Goal: Obtain resource: Obtain resource

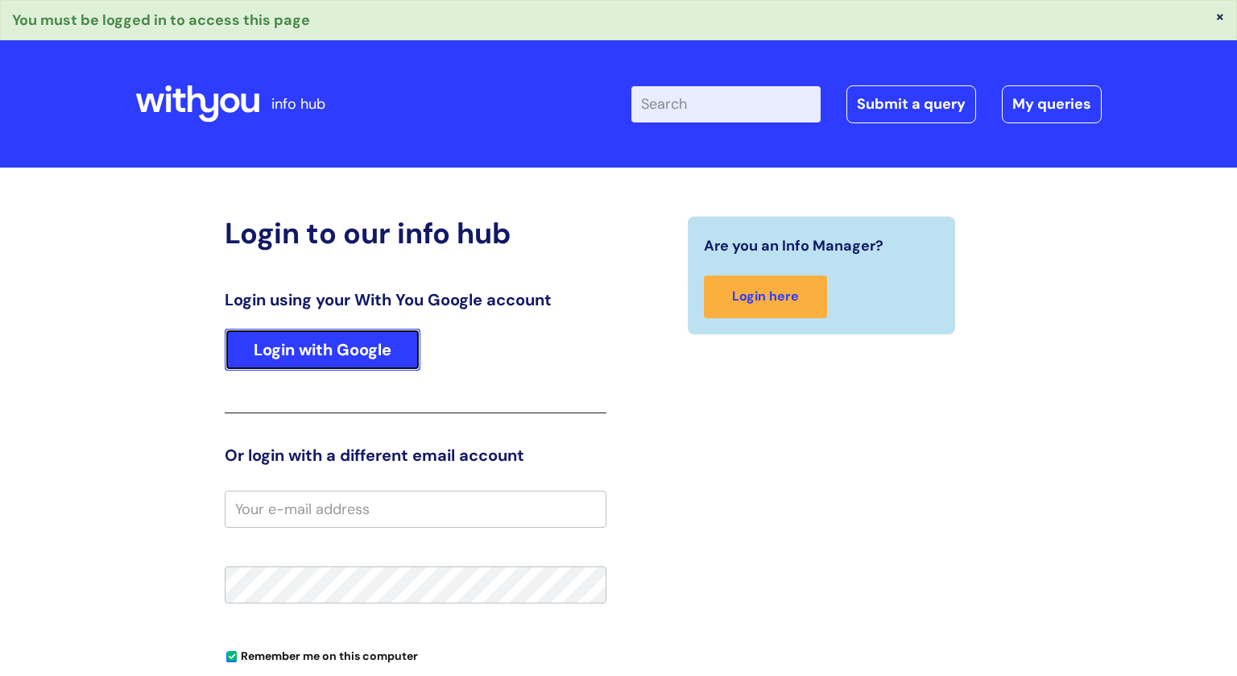
click at [364, 347] on link "Login with Google" at bounding box center [323, 350] width 196 height 42
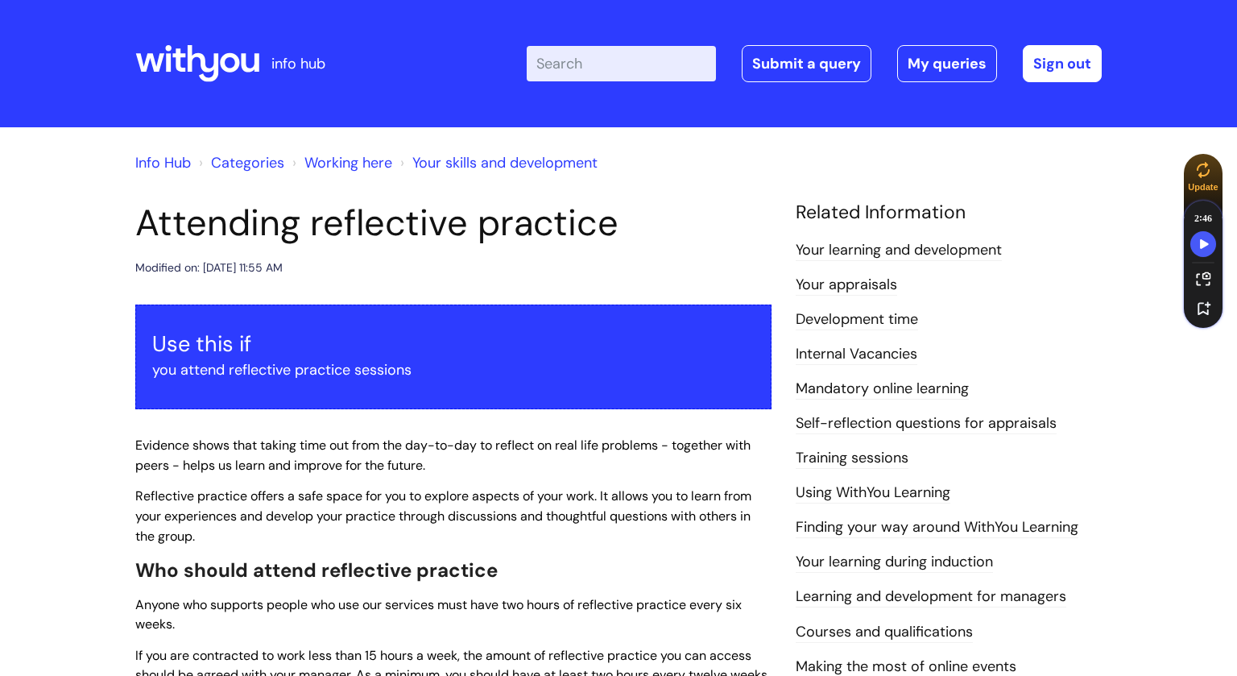
click at [858, 354] on link "Internal Vacancies" at bounding box center [857, 354] width 122 height 21
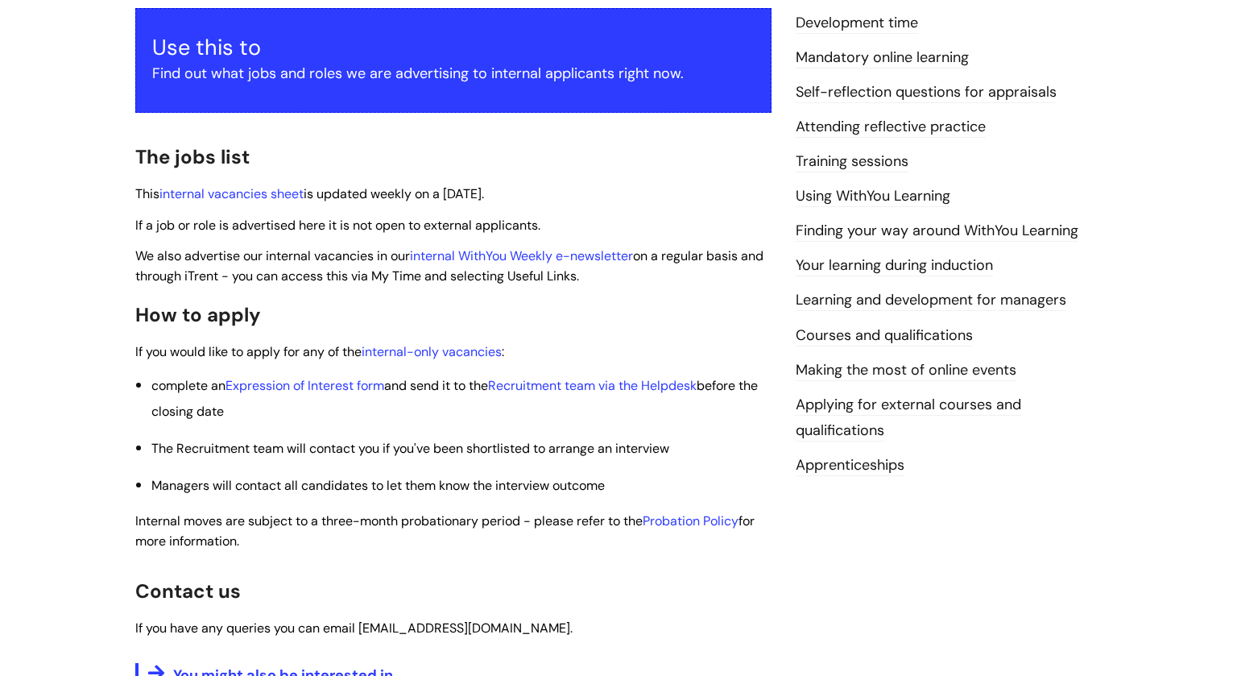
scroll to position [347, 0]
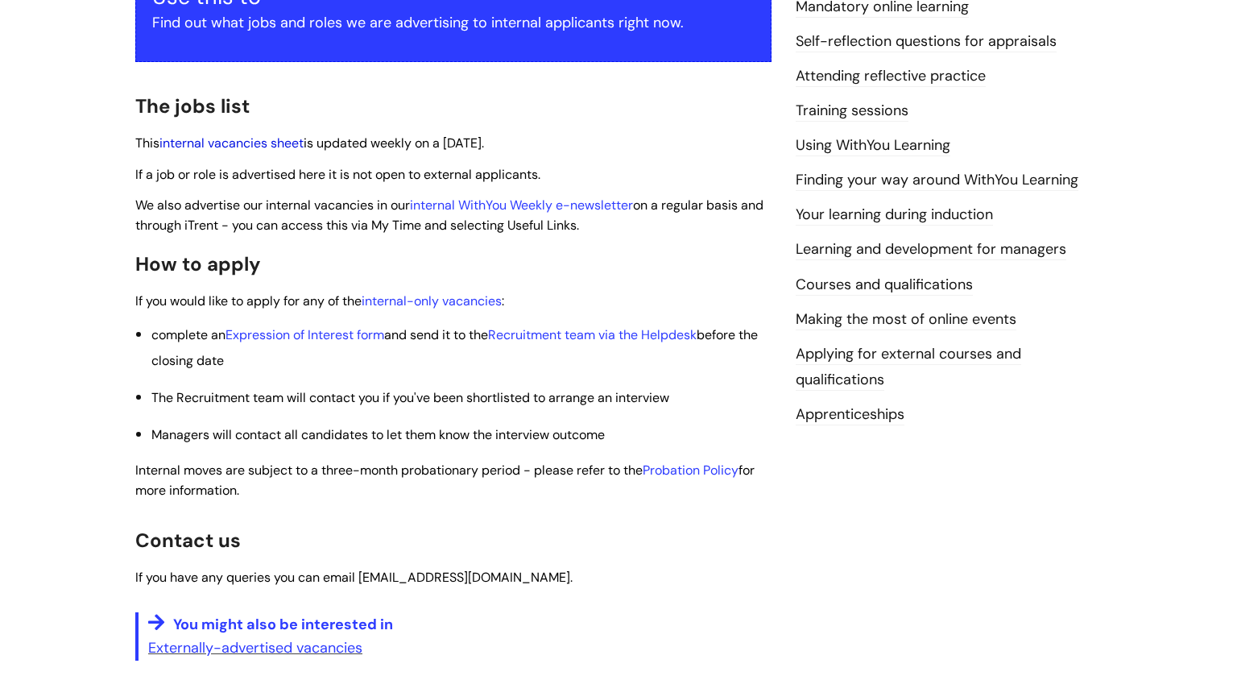
click at [258, 145] on link "internal vacancies sheet" at bounding box center [231, 142] width 144 height 17
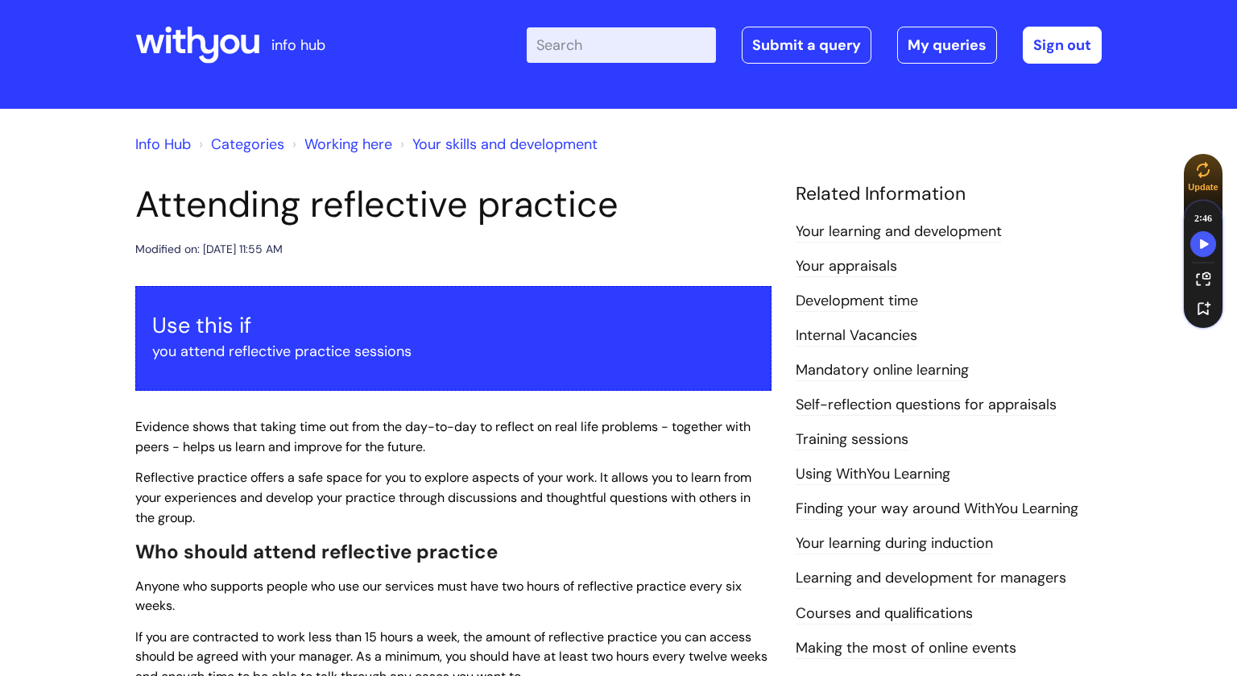
scroll to position [15, 0]
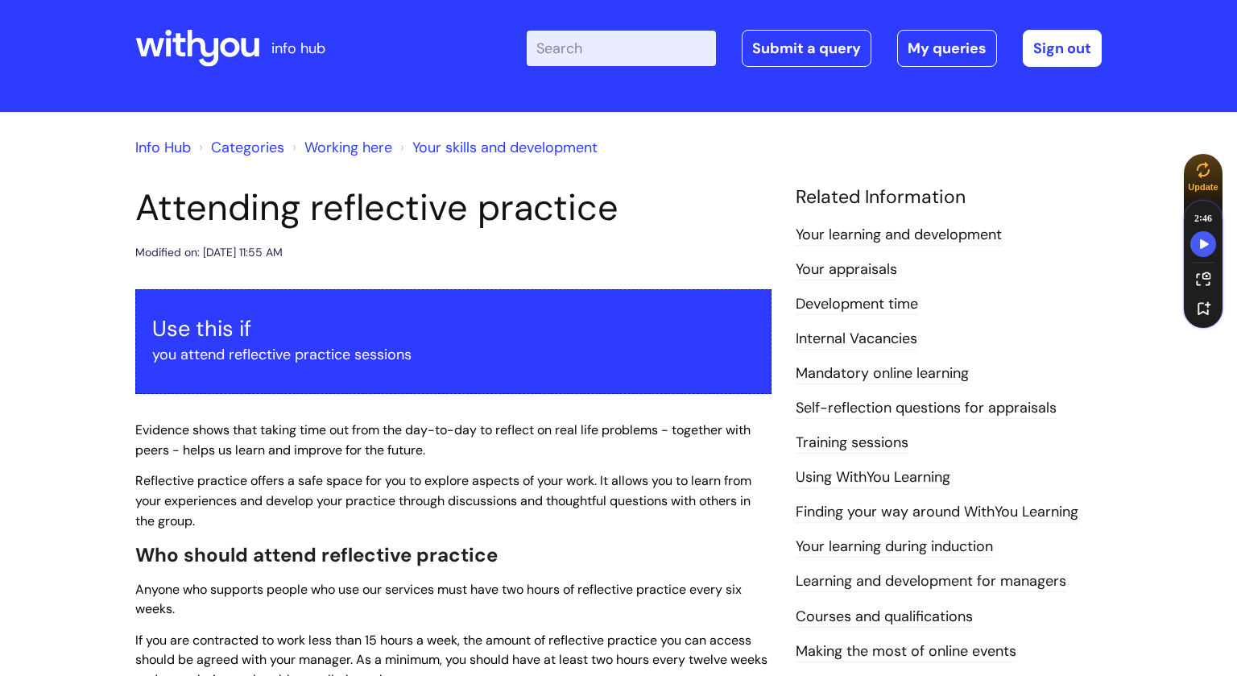
click at [182, 150] on link "Info Hub" at bounding box center [163, 147] width 56 height 19
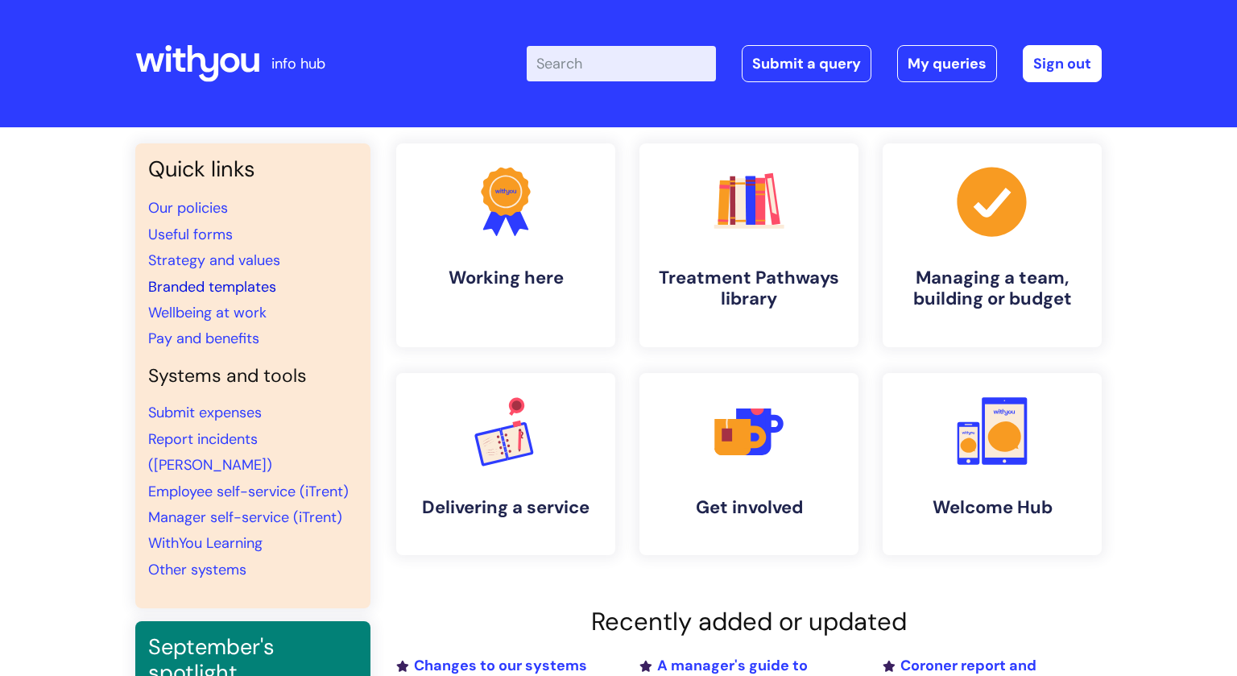
click at [240, 292] on link "Branded templates" at bounding box center [212, 286] width 128 height 19
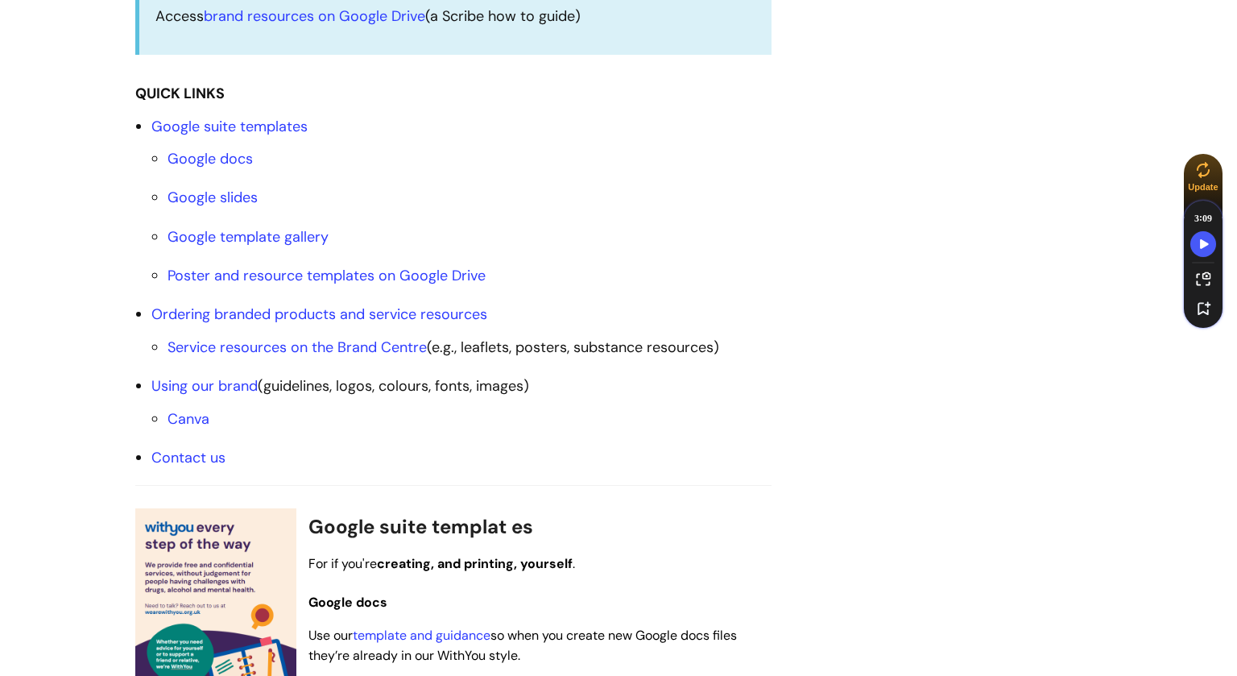
scroll to position [518, 0]
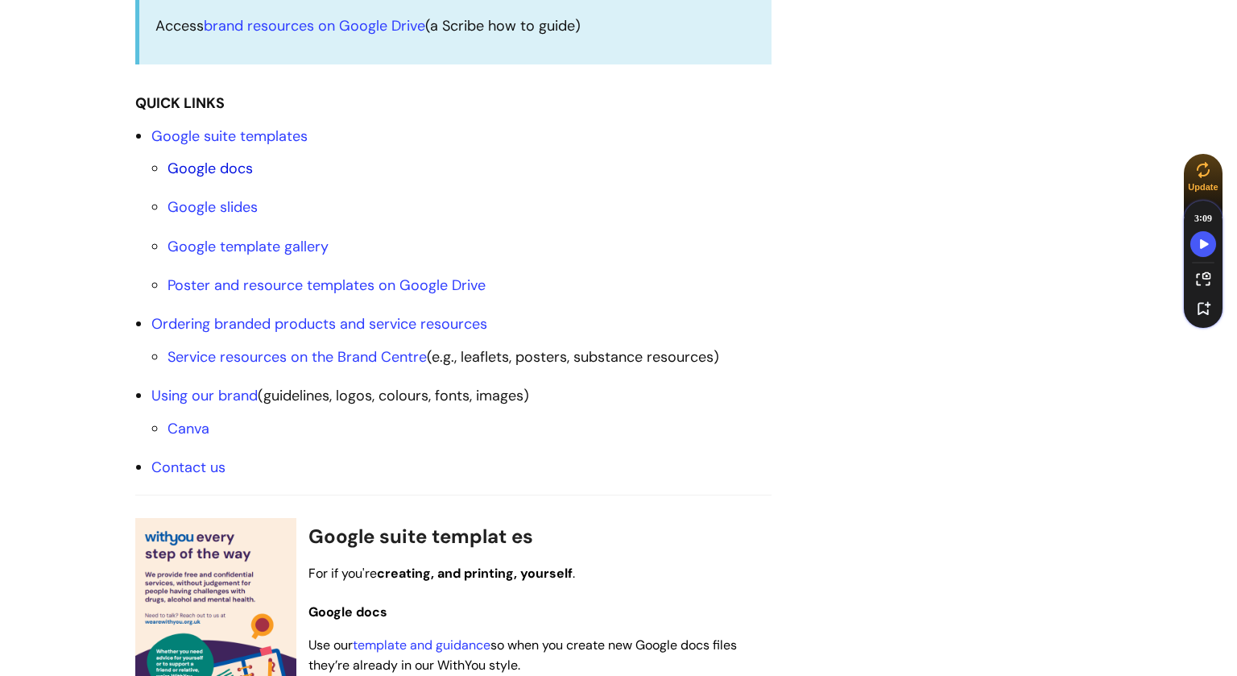
click at [230, 167] on link "Google docs" at bounding box center [209, 168] width 85 height 19
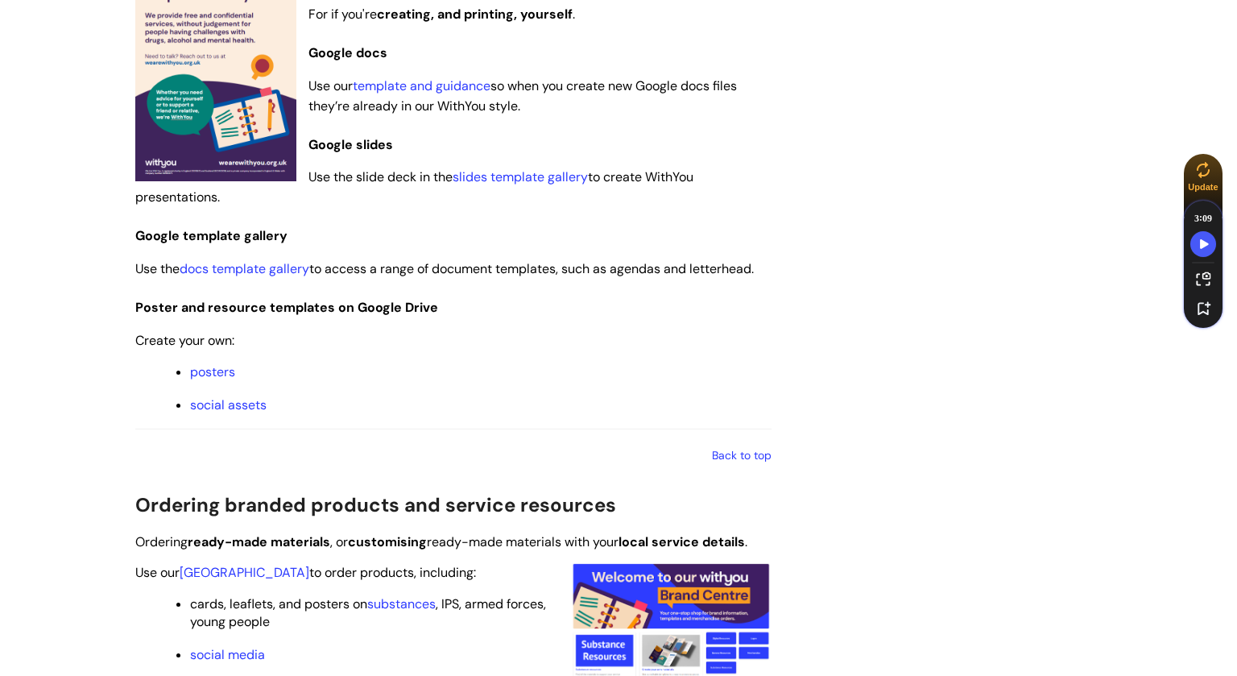
scroll to position [1059, 0]
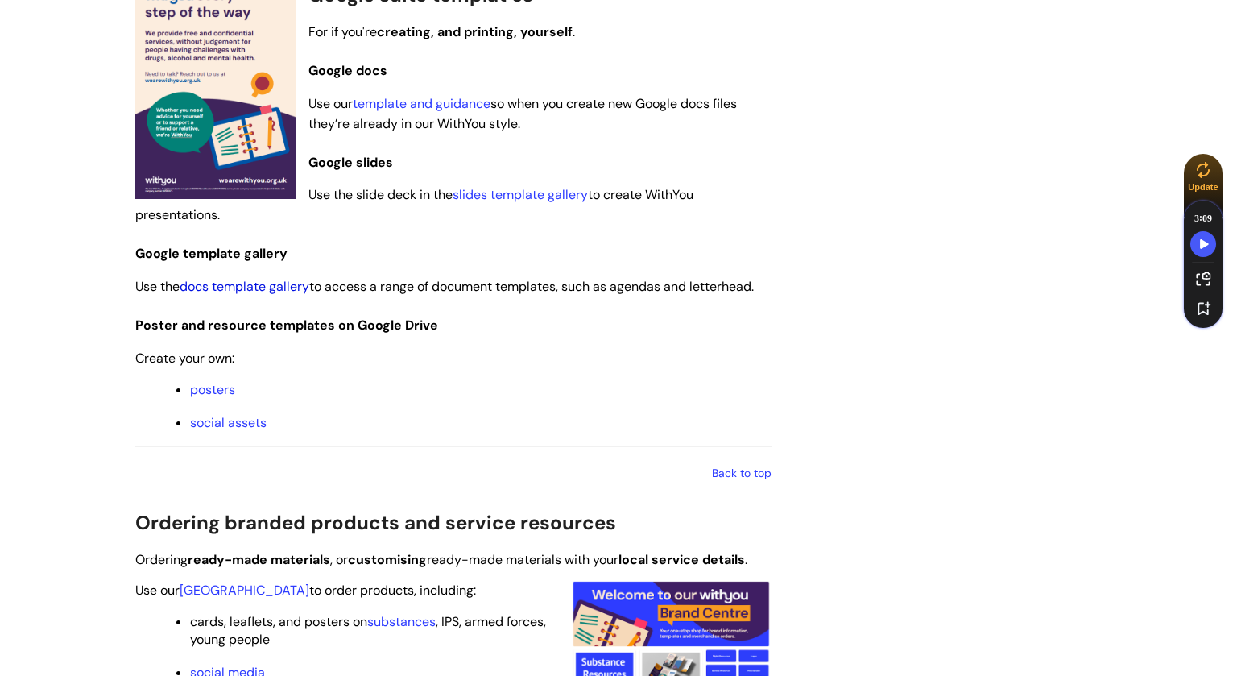
click at [271, 289] on link "docs template gallery" at bounding box center [245, 286] width 130 height 17
